Goal: Transaction & Acquisition: Purchase product/service

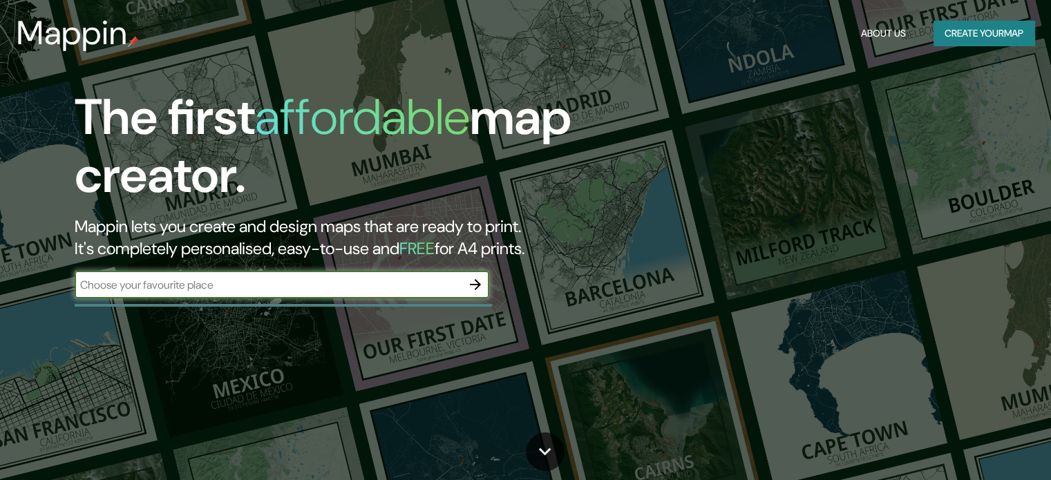
click at [376, 286] on input "text" at bounding box center [268, 285] width 387 height 16
type input "uruapan"
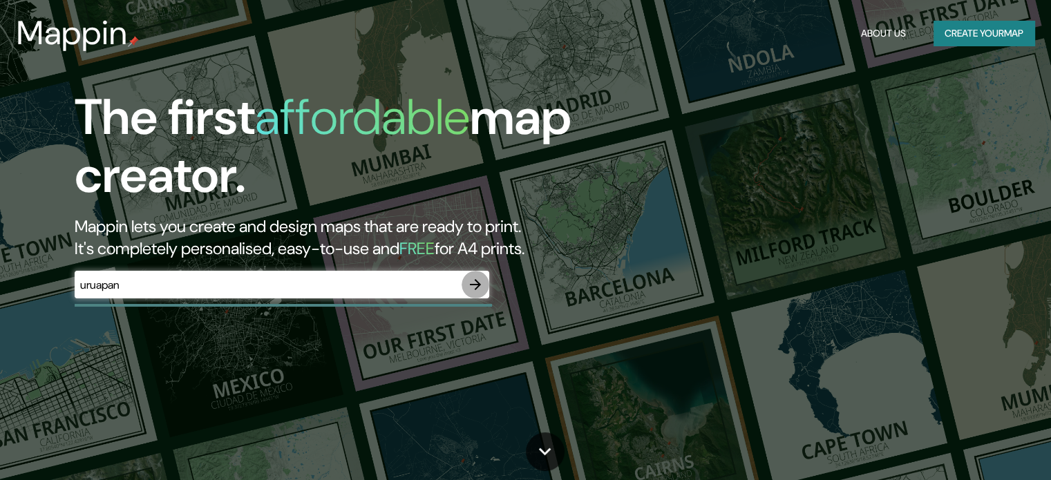
click at [469, 284] on icon "button" at bounding box center [475, 284] width 17 height 17
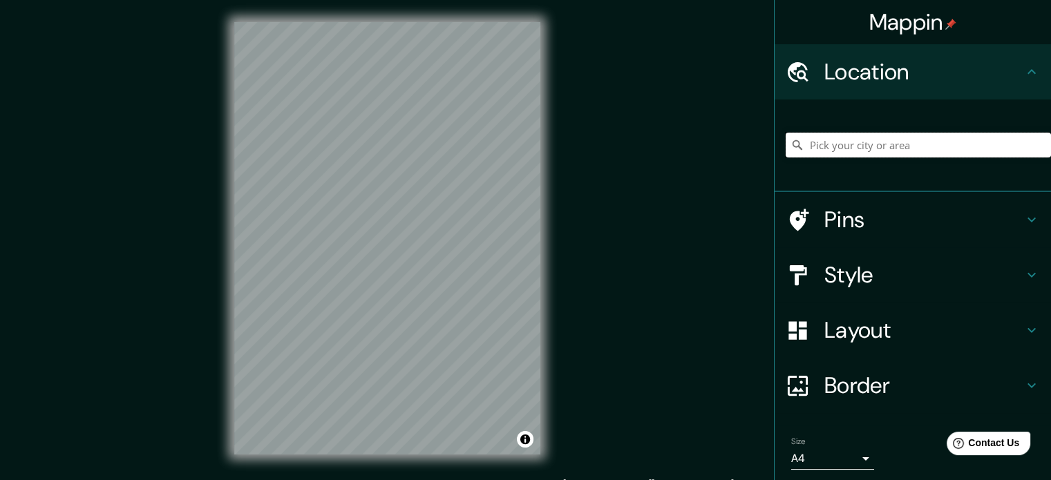
click at [862, 145] on input "Pick your city or area" at bounding box center [918, 145] width 265 height 25
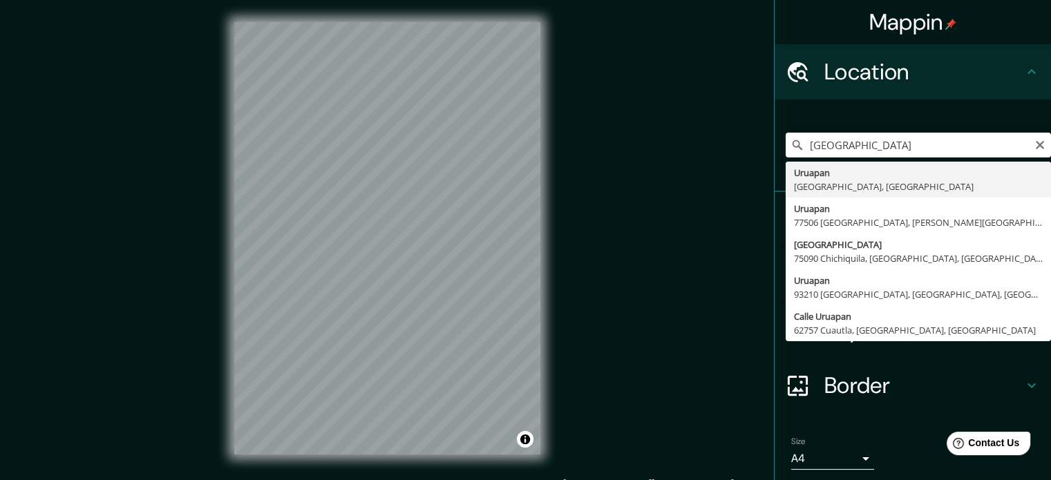
type input "[GEOGRAPHIC_DATA], [GEOGRAPHIC_DATA], [GEOGRAPHIC_DATA]"
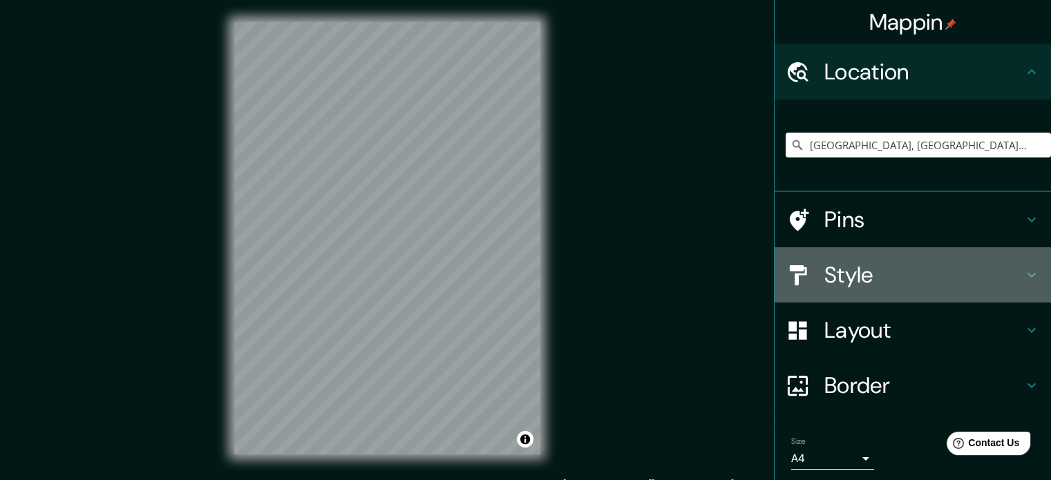
click at [1000, 270] on h4 "Style" at bounding box center [923, 275] width 199 height 28
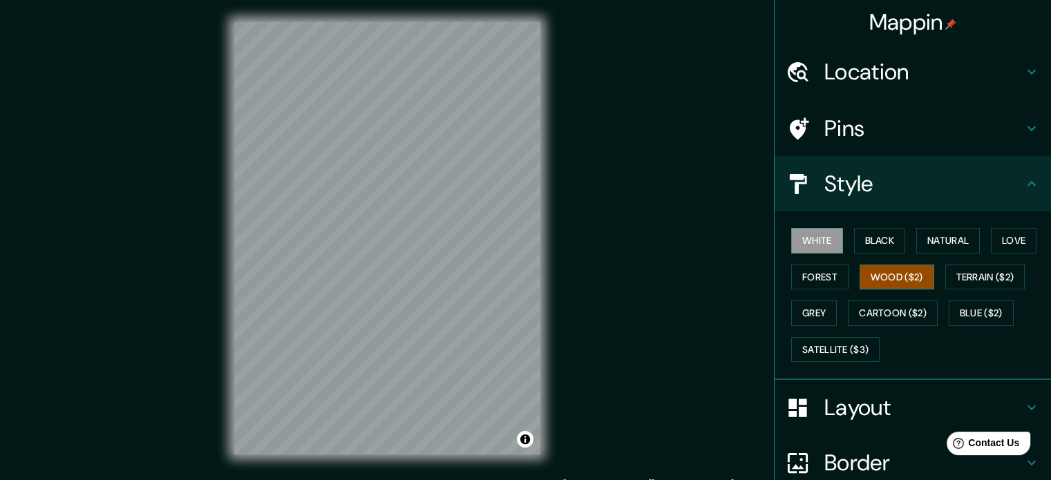
click at [906, 285] on button "Wood ($2)" at bounding box center [897, 278] width 75 height 26
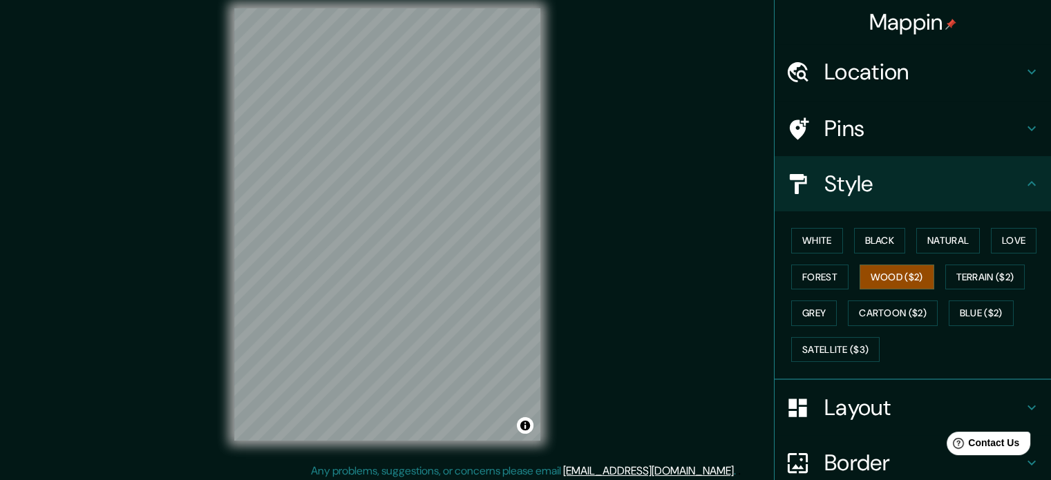
scroll to position [18, 0]
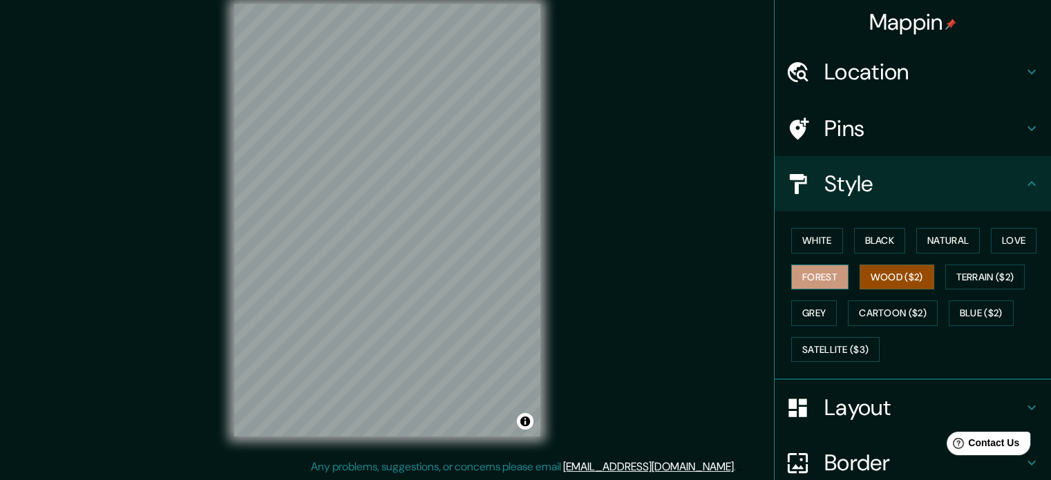
click at [813, 273] on button "Forest" at bounding box center [819, 278] width 57 height 26
click at [826, 303] on button "Grey" at bounding box center [814, 314] width 46 height 26
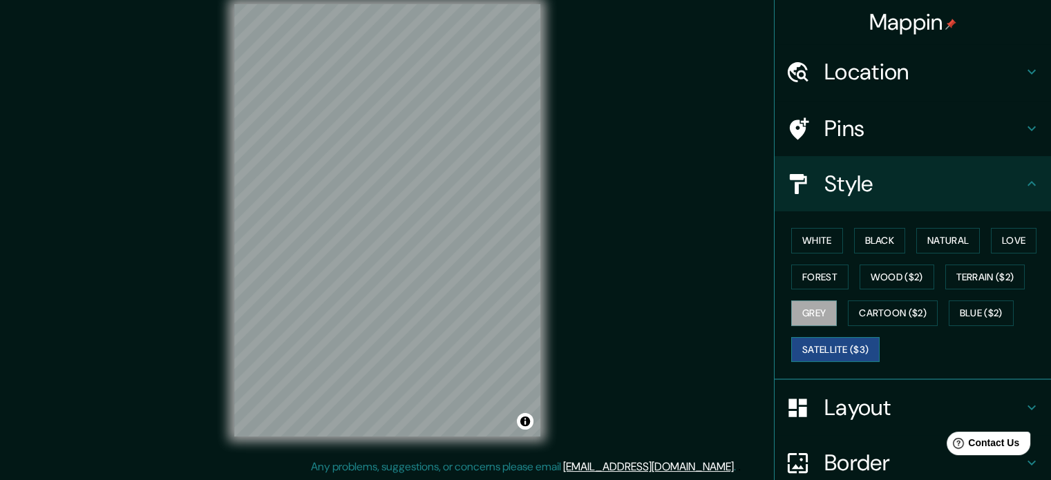
click at [817, 344] on button "Satellite ($3)" at bounding box center [835, 350] width 88 height 26
click at [990, 317] on button "Blue ($2)" at bounding box center [981, 314] width 65 height 26
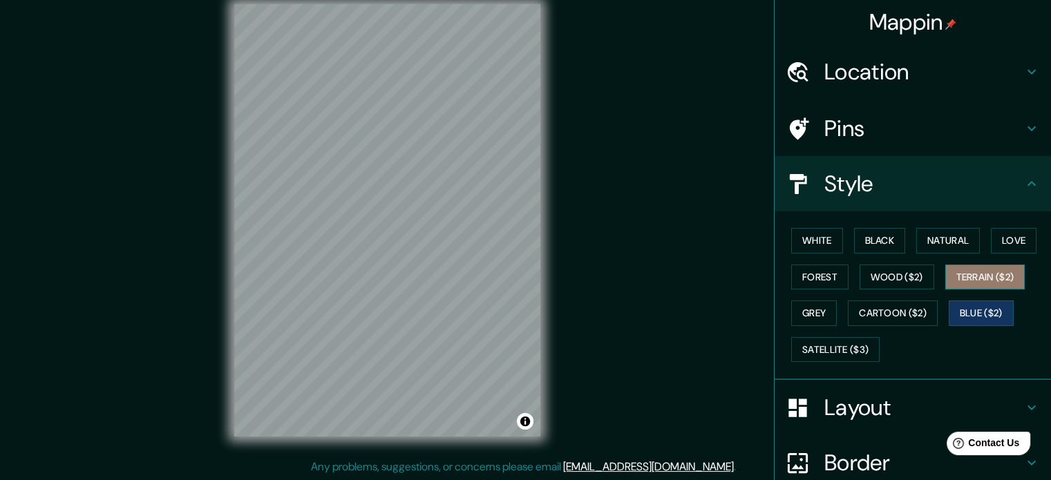
click at [999, 277] on button "Terrain ($2)" at bounding box center [985, 278] width 80 height 26
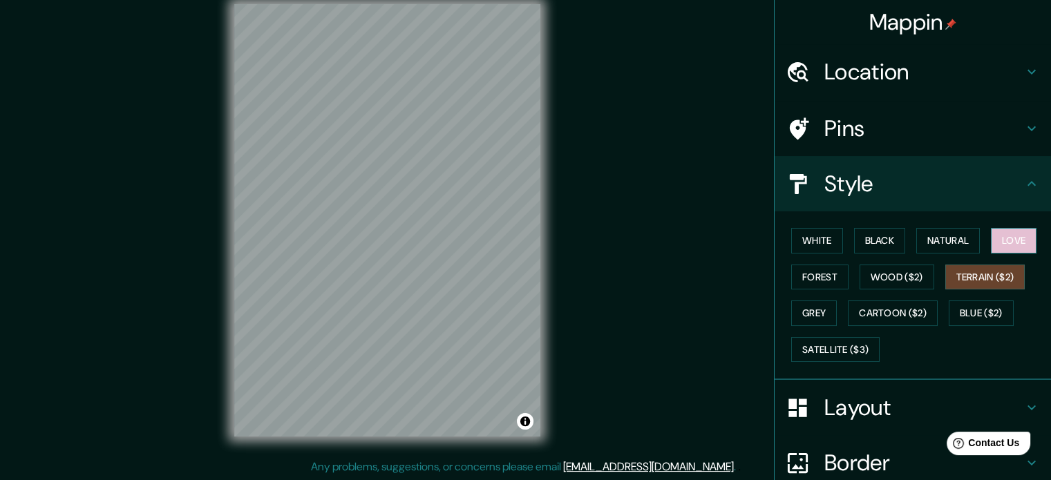
click at [1014, 252] on button "Love" at bounding box center [1014, 241] width 46 height 26
click at [981, 243] on div "White Black Natural Love Forest Wood ($2) Terrain ($2) Grey Cartoon ($2) Blue (…" at bounding box center [918, 295] width 265 height 145
click at [952, 240] on button "Natural" at bounding box center [948, 241] width 64 height 26
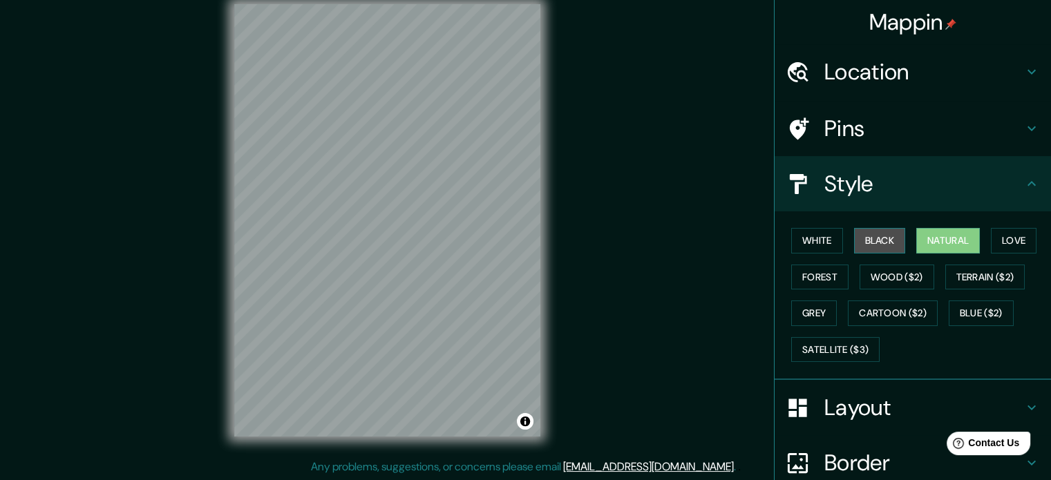
click at [869, 237] on button "Black" at bounding box center [880, 241] width 52 height 26
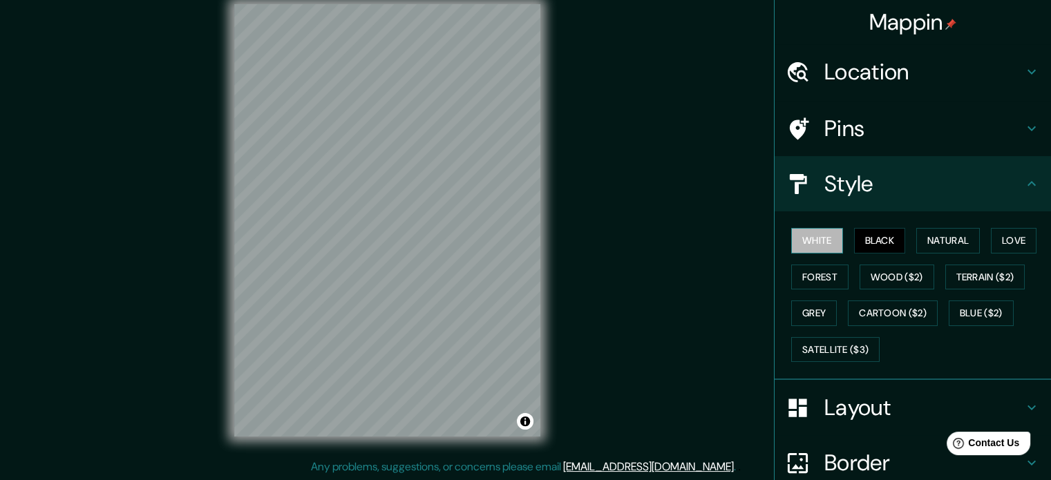
click at [800, 242] on button "White" at bounding box center [817, 241] width 52 height 26
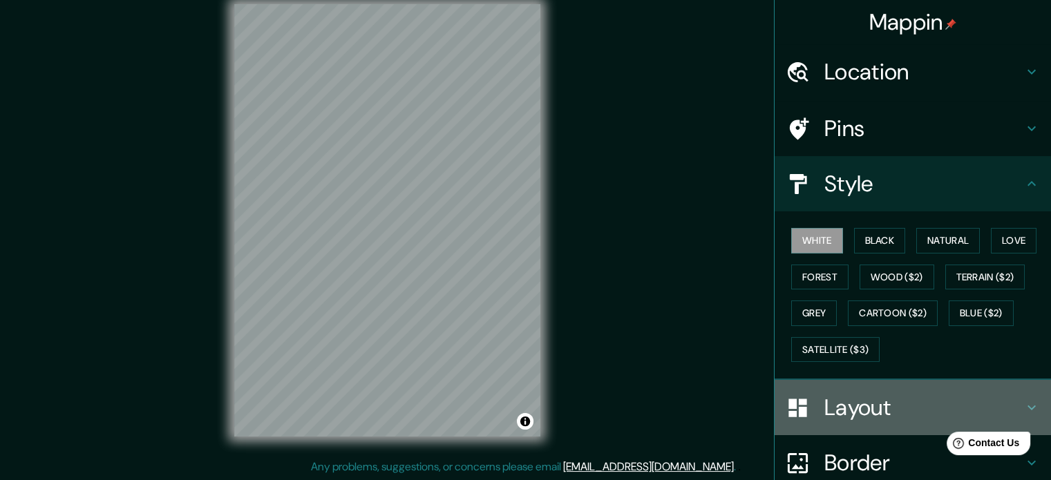
click at [1023, 404] on icon at bounding box center [1031, 407] width 17 height 17
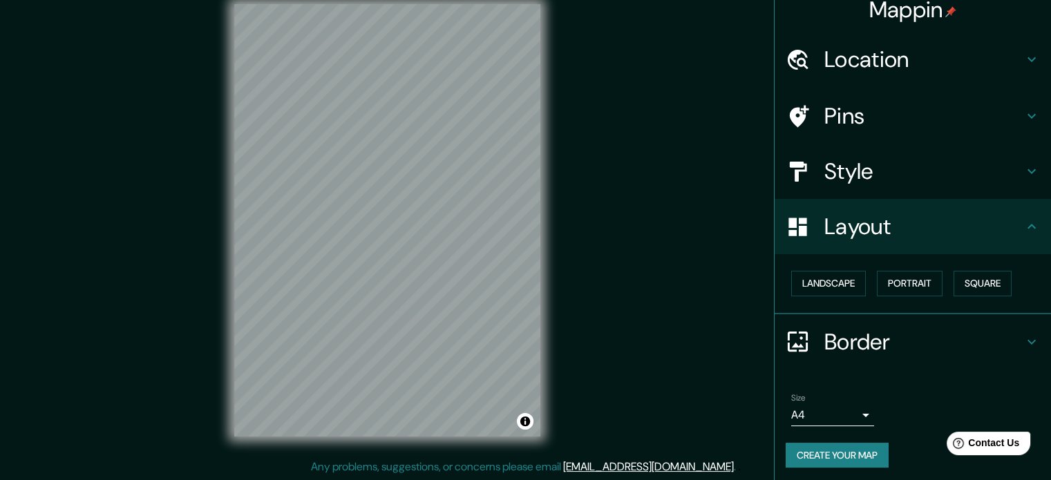
scroll to position [15, 0]
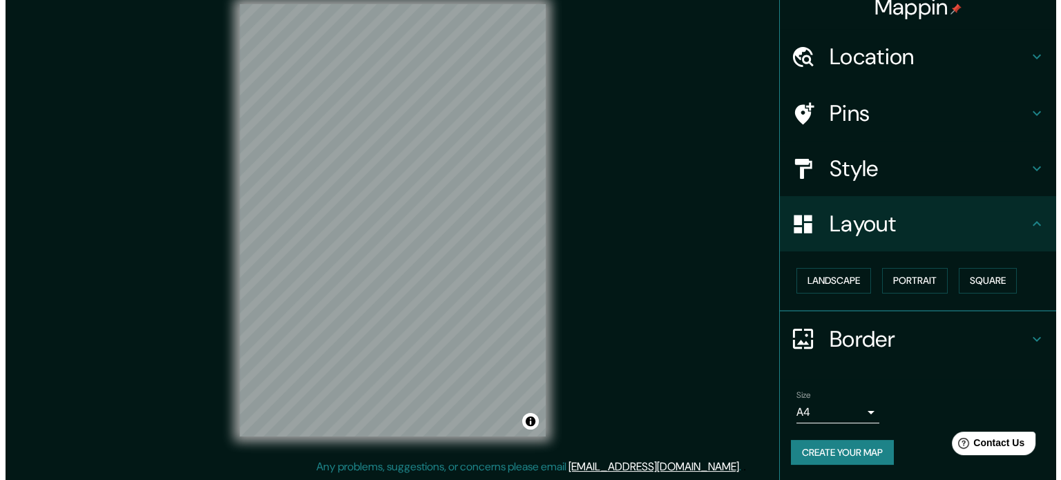
click at [858, 408] on body "Mappin Location [GEOGRAPHIC_DATA], [GEOGRAPHIC_DATA], [GEOGRAPHIC_DATA] Pins St…" at bounding box center [525, 222] width 1051 height 480
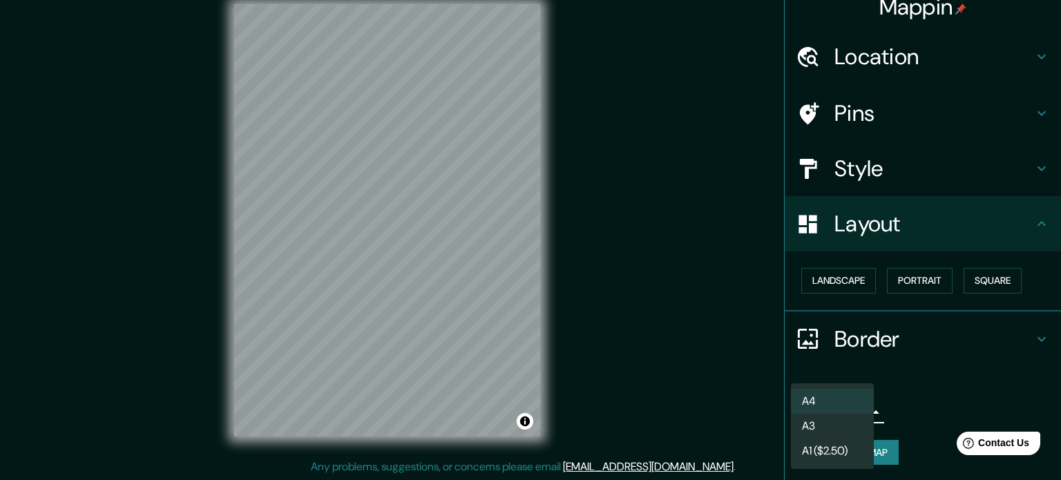
click at [948, 398] on div at bounding box center [530, 240] width 1061 height 480
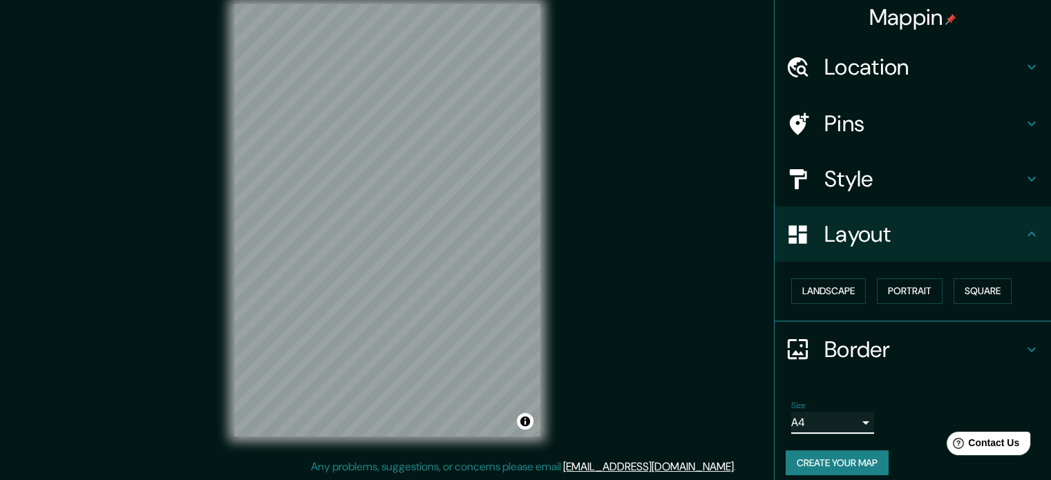
scroll to position [0, 0]
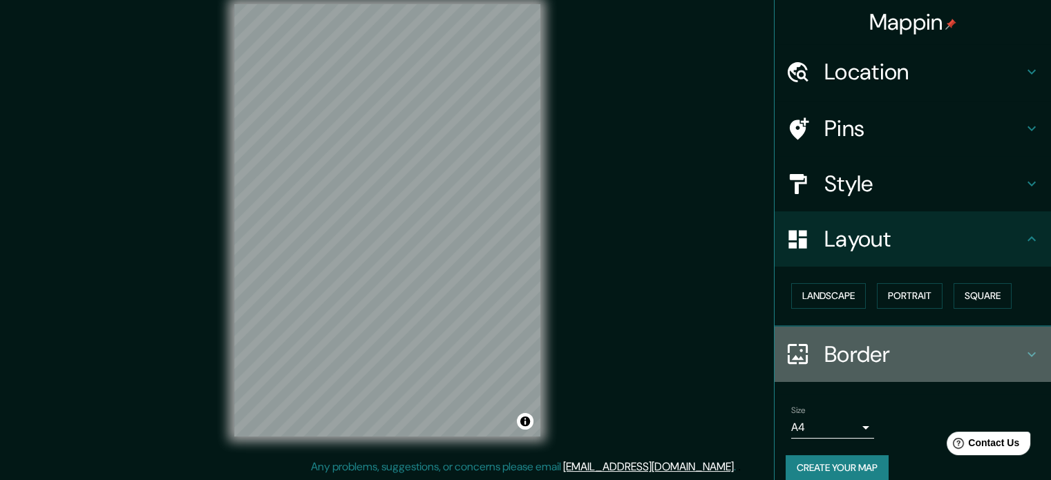
click at [1025, 353] on icon at bounding box center [1031, 354] width 17 height 17
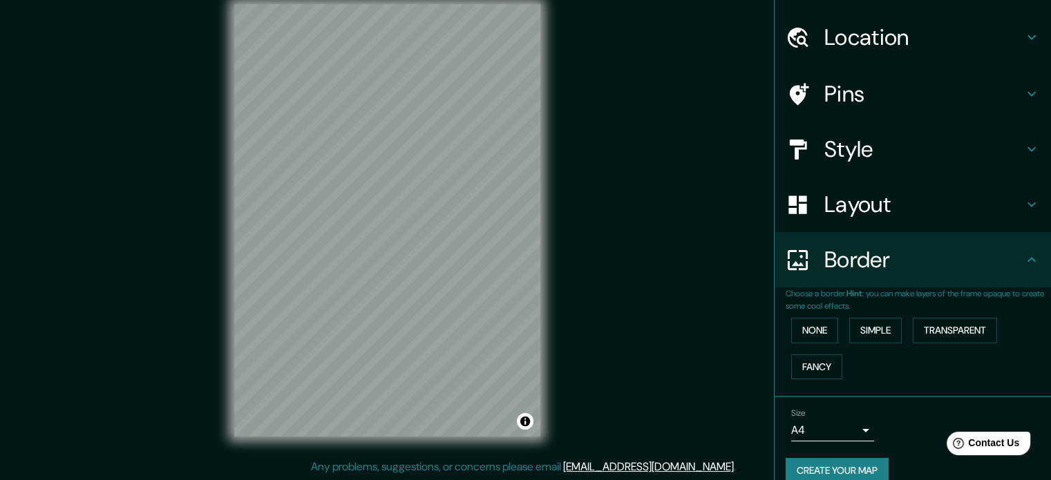
scroll to position [53, 0]
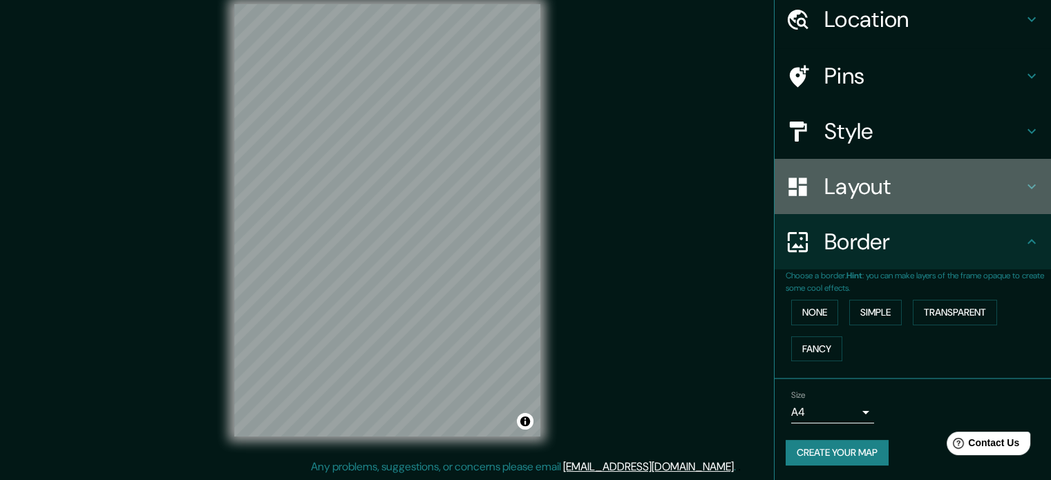
click at [894, 198] on h4 "Layout" at bounding box center [923, 187] width 199 height 28
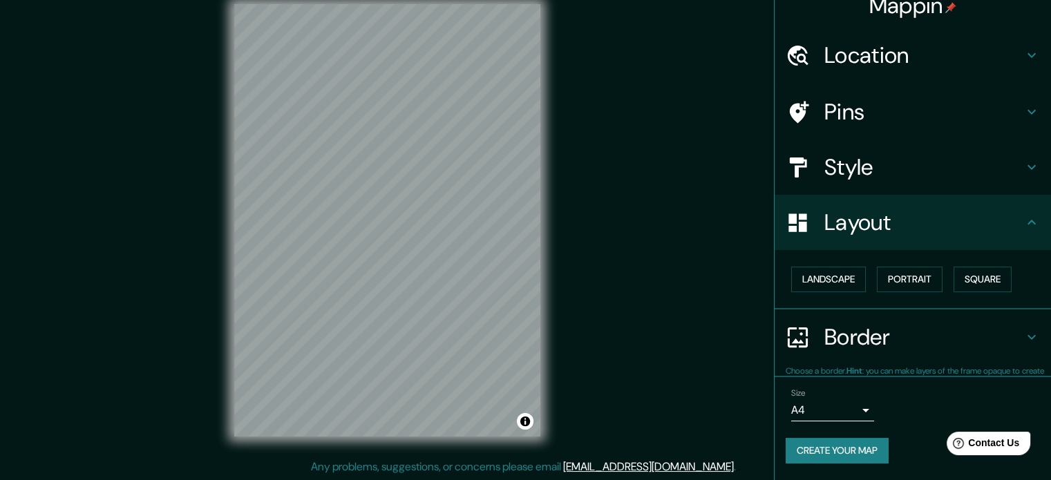
scroll to position [15, 0]
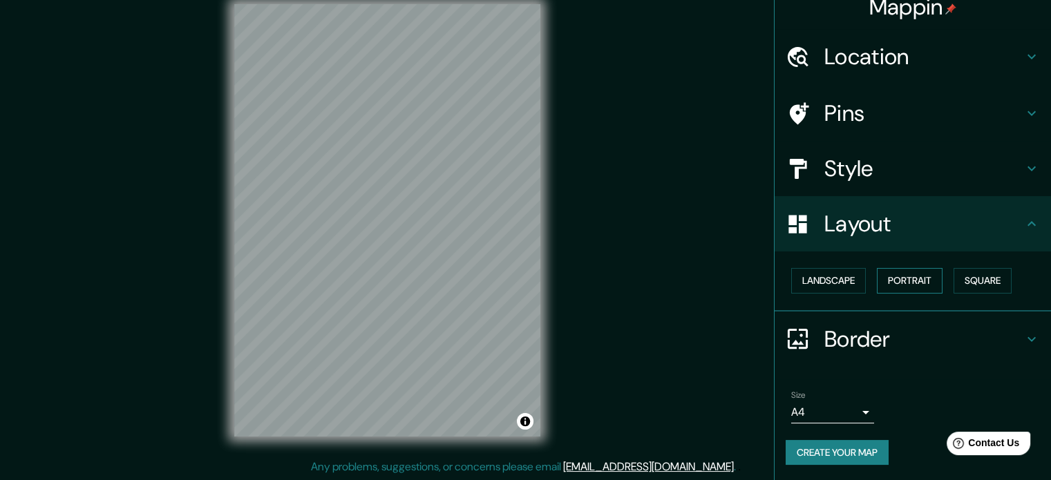
click at [921, 281] on button "Portrait" at bounding box center [910, 281] width 66 height 26
click at [990, 279] on button "Square" at bounding box center [983, 281] width 58 height 26
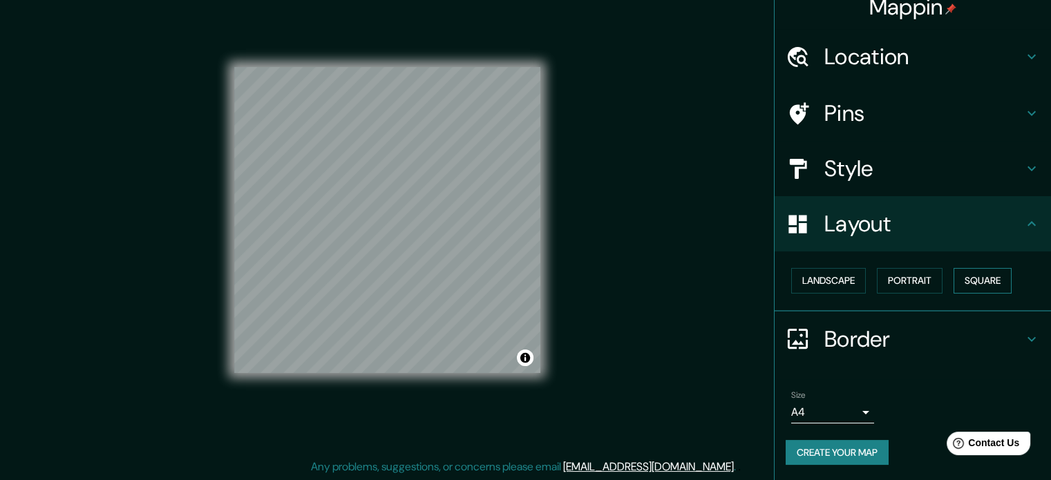
click at [990, 279] on button "Square" at bounding box center [983, 281] width 58 height 26
click at [839, 287] on button "Landscape" at bounding box center [828, 281] width 75 height 26
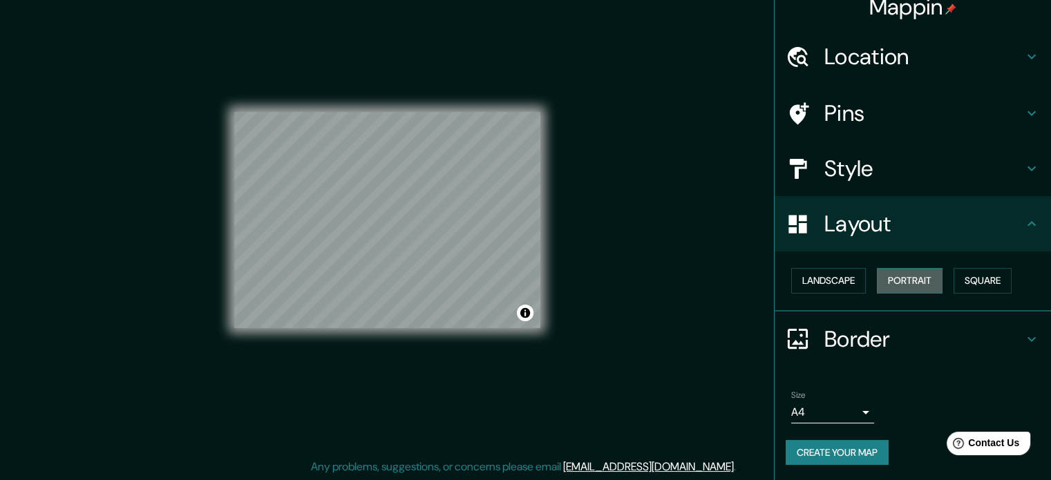
click at [902, 287] on button "Portrait" at bounding box center [910, 281] width 66 height 26
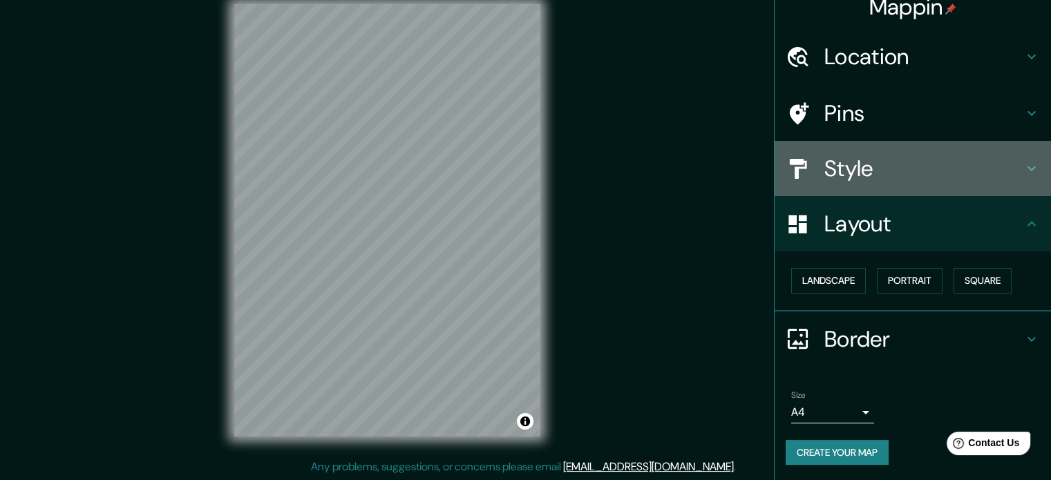
click at [880, 174] on h4 "Style" at bounding box center [923, 169] width 199 height 28
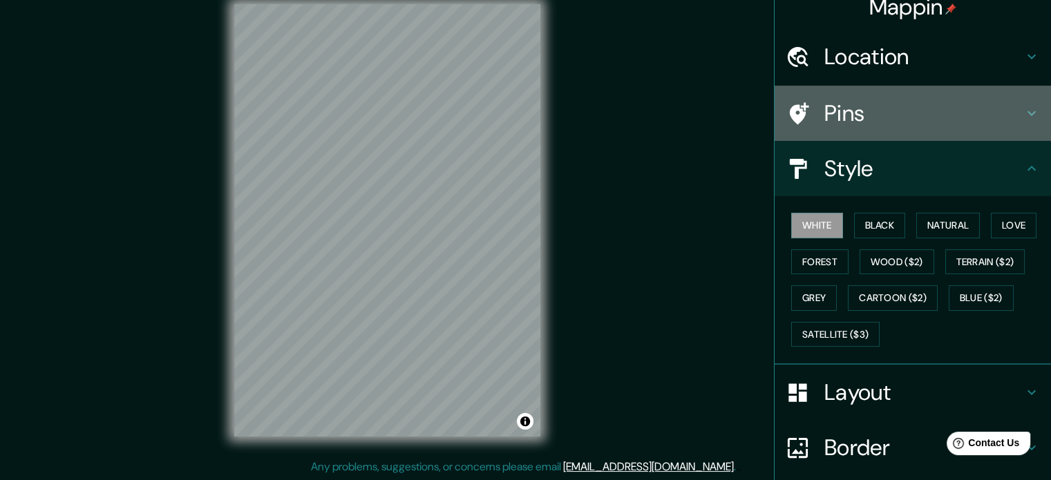
click at [909, 111] on h4 "Pins" at bounding box center [923, 114] width 199 height 28
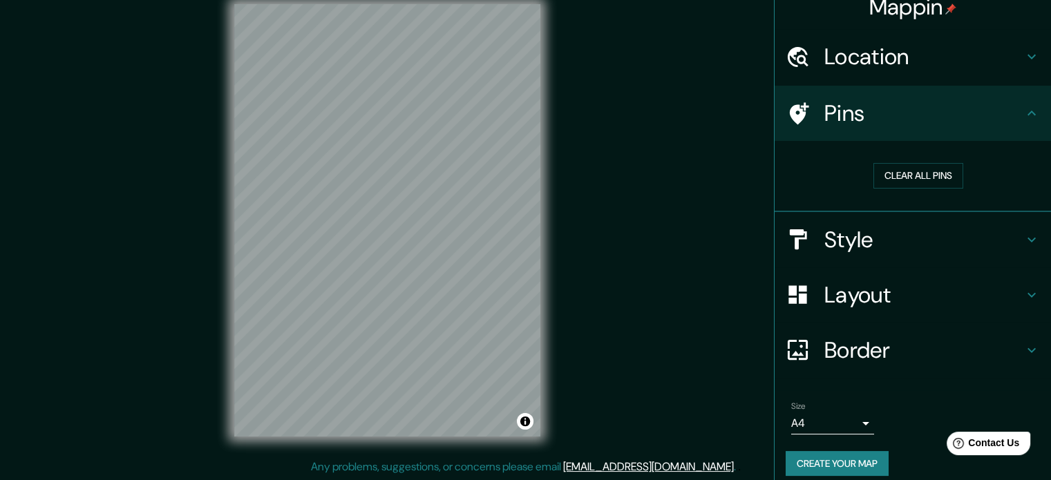
click at [909, 60] on h4 "Location" at bounding box center [923, 57] width 199 height 28
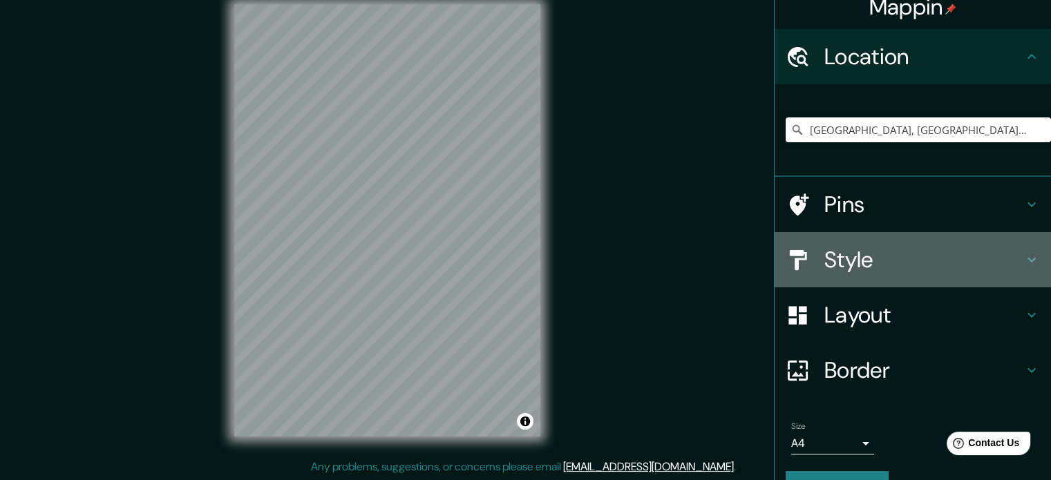
click at [930, 265] on h4 "Style" at bounding box center [923, 260] width 199 height 28
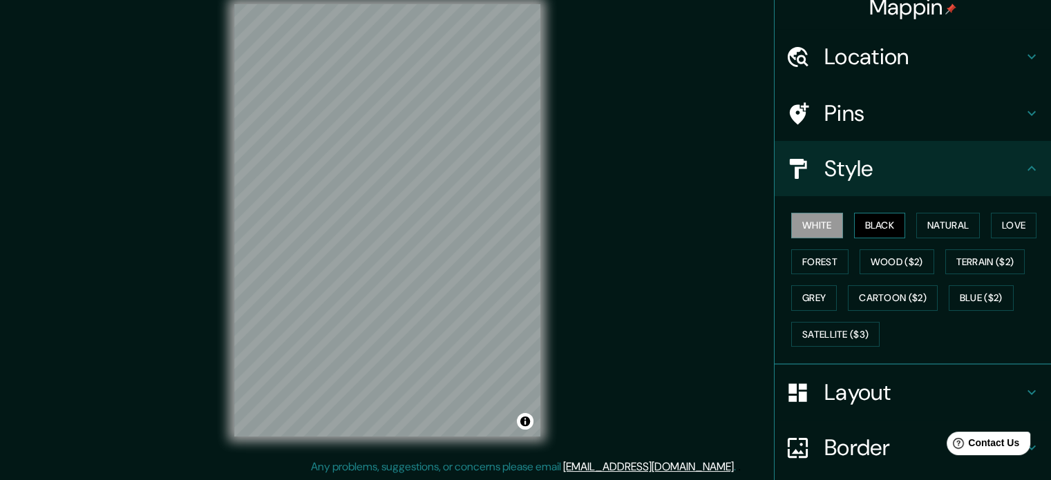
click at [892, 229] on button "Black" at bounding box center [880, 226] width 52 height 26
click at [873, 262] on button "Wood ($2)" at bounding box center [897, 262] width 75 height 26
drag, startPoint x: 813, startPoint y: 220, endPoint x: 794, endPoint y: 220, distance: 18.7
click at [813, 220] on button "White" at bounding box center [817, 226] width 52 height 26
click at [824, 259] on button "Forest" at bounding box center [819, 262] width 57 height 26
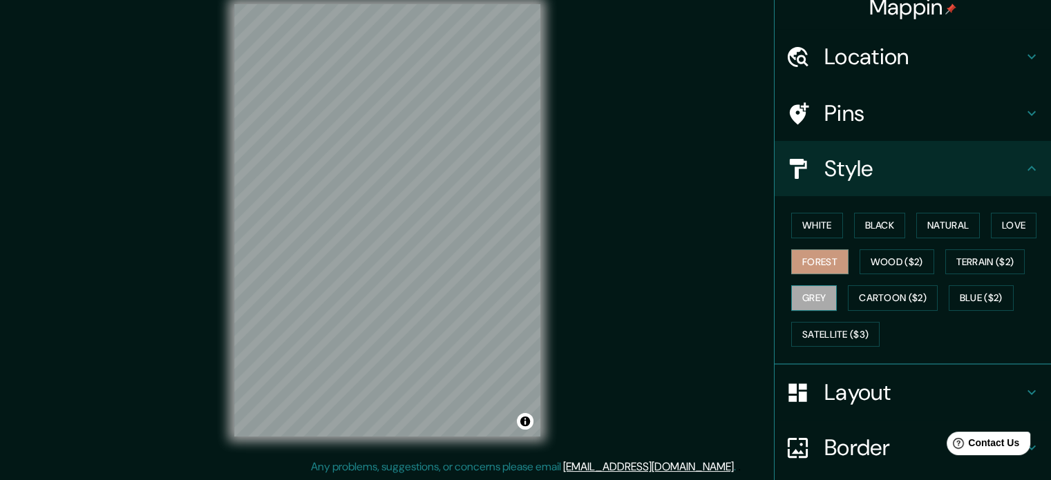
click at [818, 287] on button "Grey" at bounding box center [814, 298] width 46 height 26
click at [806, 225] on button "White" at bounding box center [817, 226] width 52 height 26
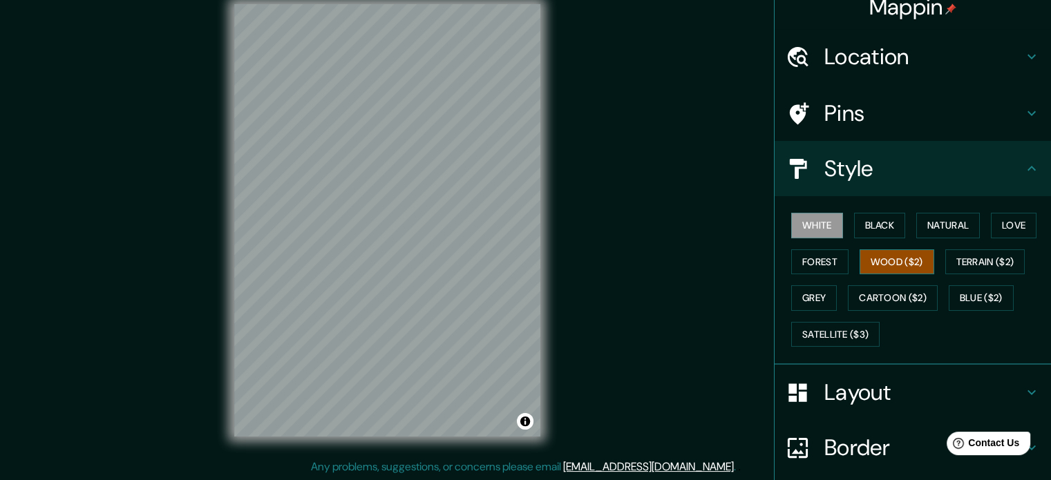
click at [890, 266] on button "Wood ($2)" at bounding box center [897, 262] width 75 height 26
drag, startPoint x: 814, startPoint y: 225, endPoint x: 795, endPoint y: 229, distance: 19.0
click at [814, 225] on button "White" at bounding box center [817, 226] width 52 height 26
